Goal: Task Accomplishment & Management: Manage account settings

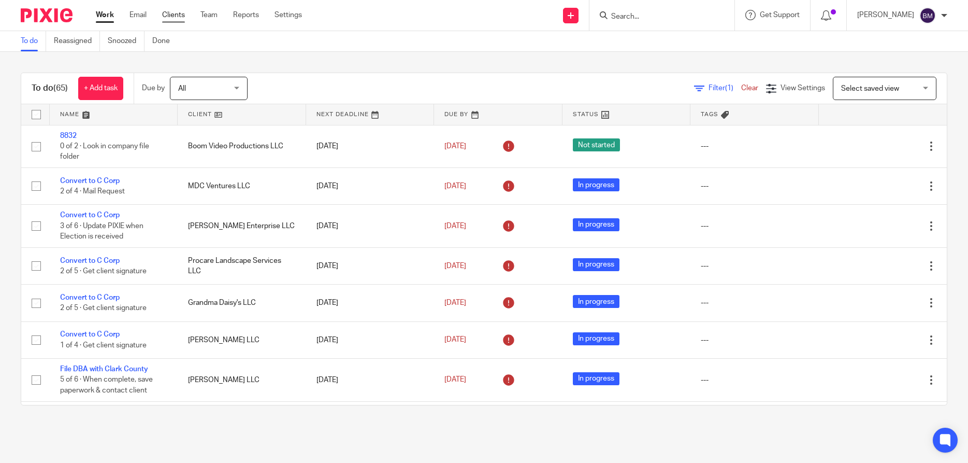
click at [174, 17] on link "Clients" at bounding box center [173, 15] width 23 height 10
drag, startPoint x: 174, startPoint y: 15, endPoint x: 242, endPoint y: 0, distance: 70.0
click at [175, 15] on link "Clients" at bounding box center [173, 15] width 23 height 10
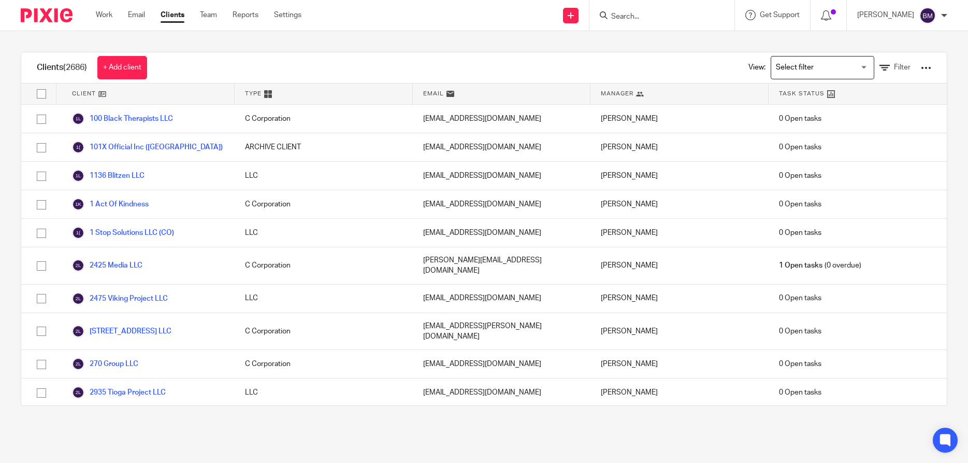
click at [648, 7] on div at bounding box center [662, 15] width 145 height 31
click at [644, 16] on input "Search" at bounding box center [656, 16] width 93 height 9
type input "brookly"
click at [668, 46] on link at bounding box center [704, 45] width 192 height 24
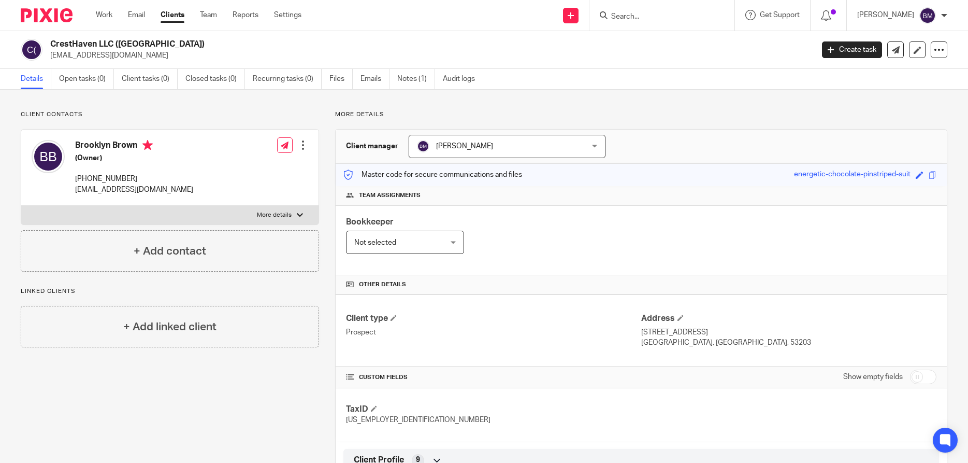
click at [922, 376] on input "checkbox" at bounding box center [923, 376] width 26 height 15
checkbox input "true"
click at [302, 212] on label "More details" at bounding box center [169, 215] width 297 height 19
click at [21, 206] on input "More details" at bounding box center [21, 205] width 1 height 1
checkbox input "true"
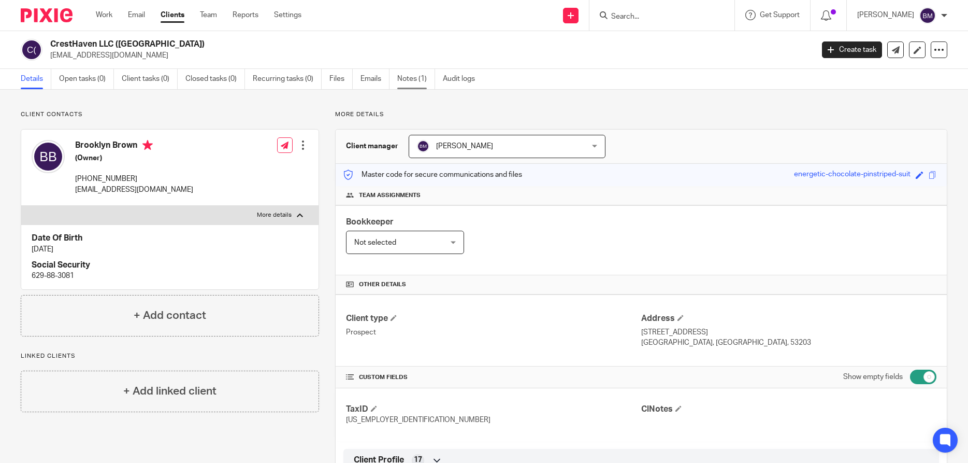
click at [423, 77] on link "Notes (1)" at bounding box center [416, 79] width 38 height 20
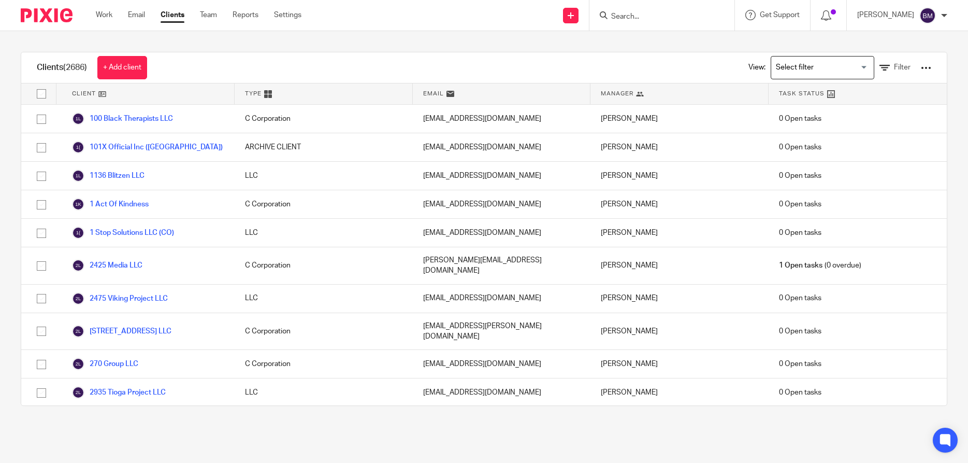
click at [653, 13] on input "Search" at bounding box center [656, 16] width 93 height 9
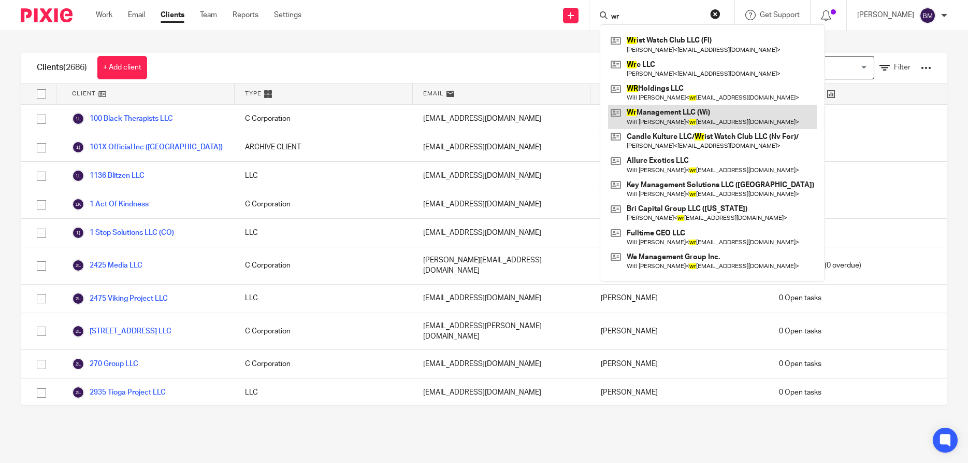
type input "wr"
click at [664, 117] on link at bounding box center [712, 117] width 209 height 24
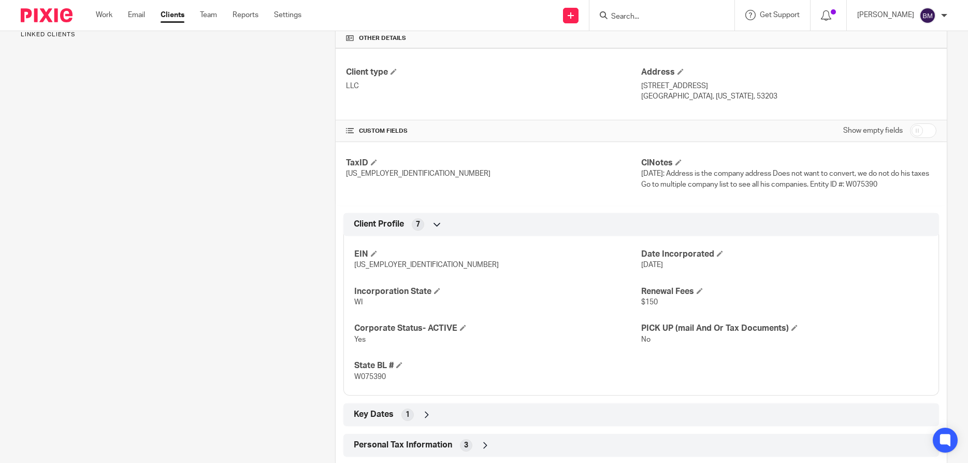
scroll to position [249, 0]
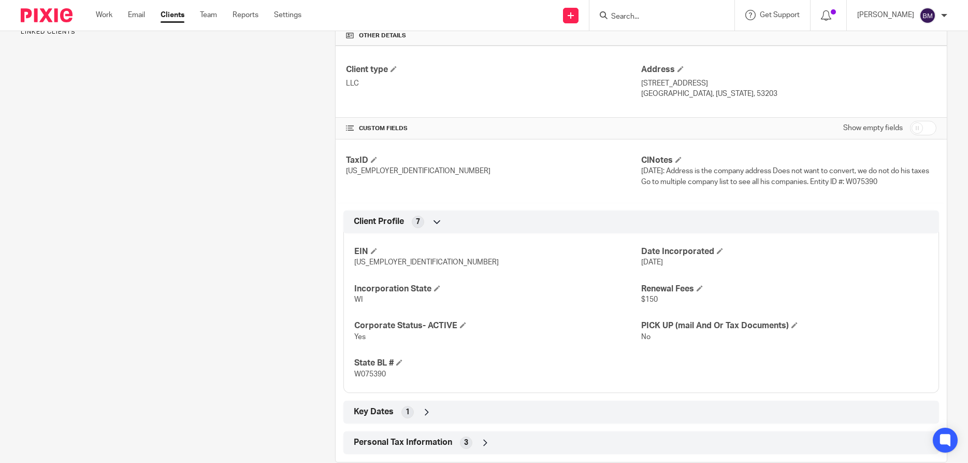
click at [927, 129] on input "checkbox" at bounding box center [923, 128] width 26 height 15
checkbox input "true"
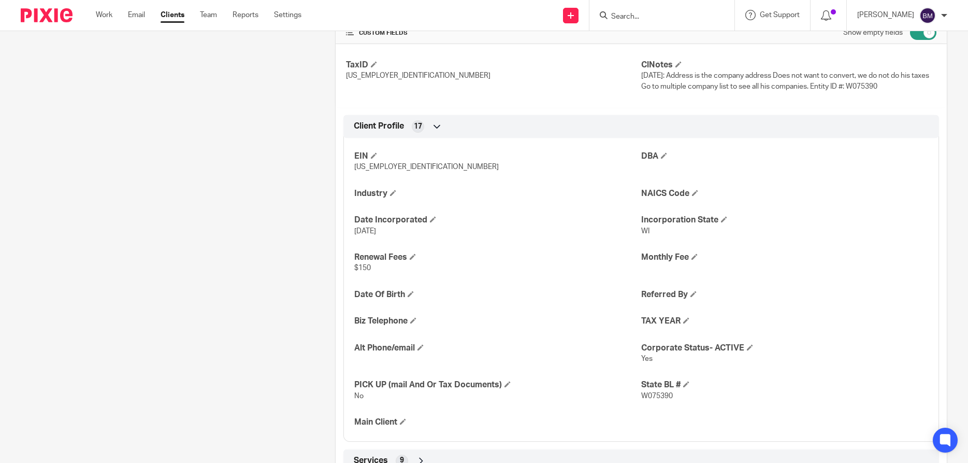
scroll to position [398, 0]
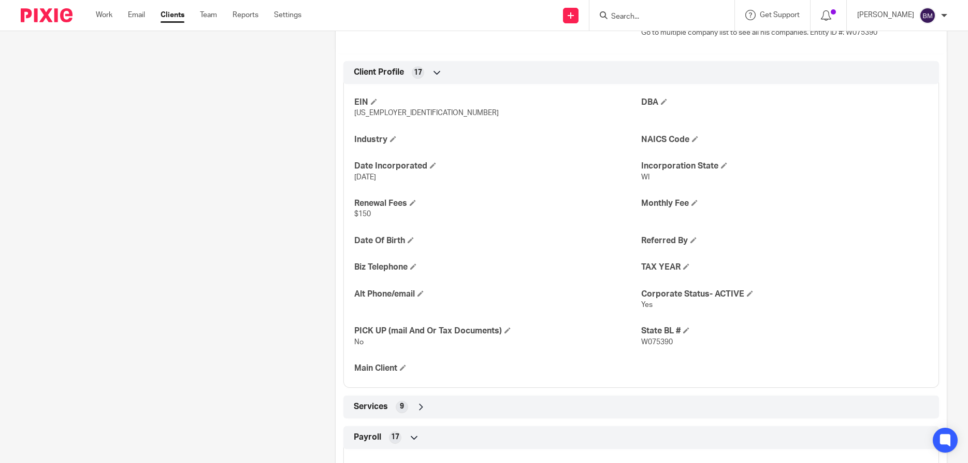
click at [643, 339] on span "W075390" at bounding box center [657, 341] width 32 height 7
drag, startPoint x: 642, startPoint y: 341, endPoint x: 678, endPoint y: 345, distance: 36.4
click at [678, 345] on p "W075390" at bounding box center [784, 342] width 287 height 10
copy span "W075390"
click at [583, 254] on div "EIN [US_EMPLOYER_IDENTIFICATION_NUMBER] DBA Industry NAICS Code Date Incorporat…" at bounding box center [641, 231] width 596 height 311
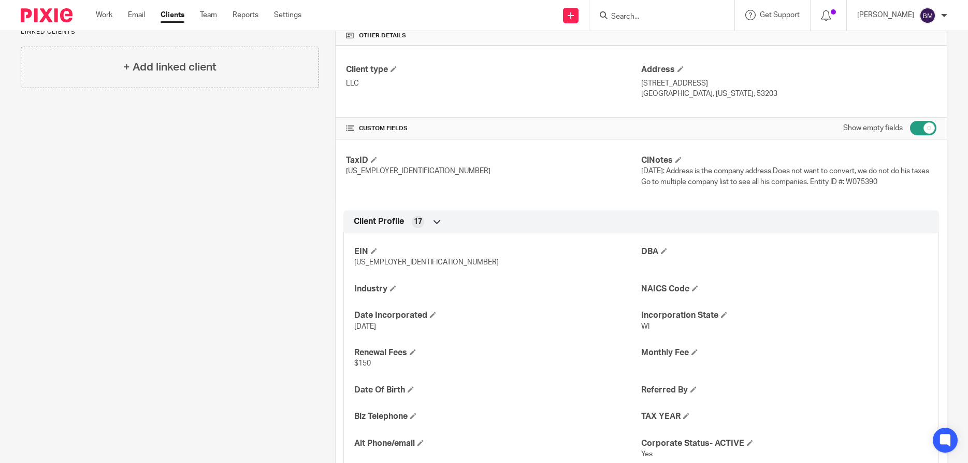
scroll to position [448, 0]
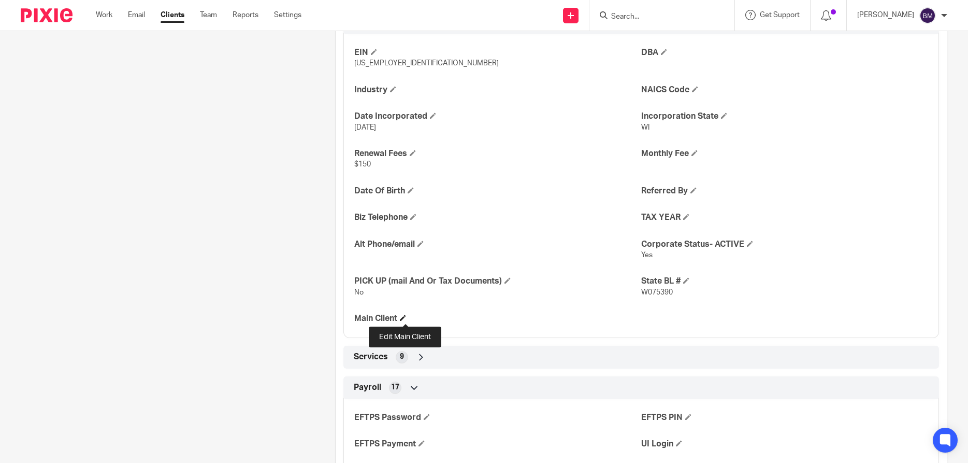
click at [406, 318] on span at bounding box center [403, 317] width 6 height 6
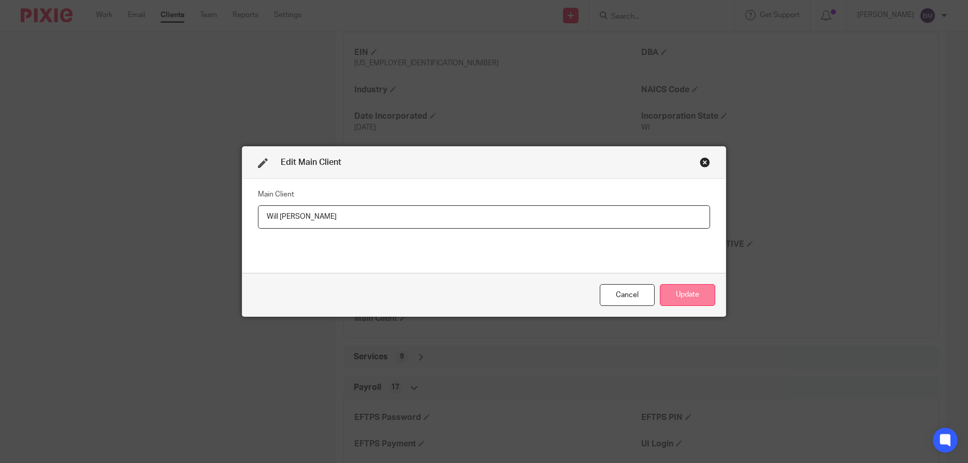
type input "Will [PERSON_NAME]"
click at [692, 293] on button "Update" at bounding box center [687, 295] width 55 height 22
